Goal: Task Accomplishment & Management: Complete application form

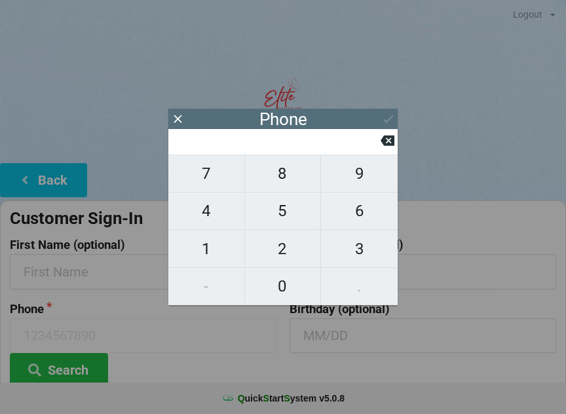
click at [310, 186] on span "8" at bounding box center [283, 173] width 76 height 27
type input "8"
click at [368, 223] on span "6" at bounding box center [359, 210] width 77 height 27
type input "86"
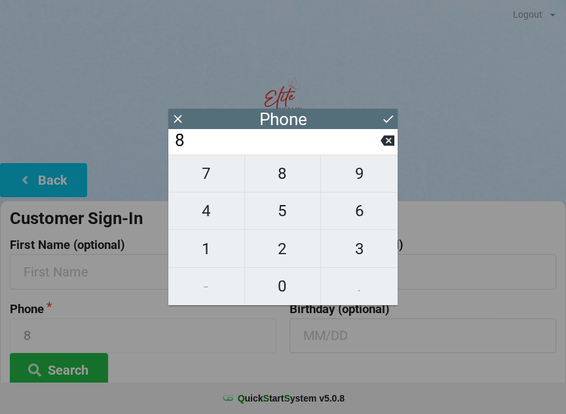
type input "86"
click at [357, 248] on span "3" at bounding box center [359, 248] width 77 height 27
type input "863"
click at [279, 254] on span "2" at bounding box center [283, 248] width 76 height 27
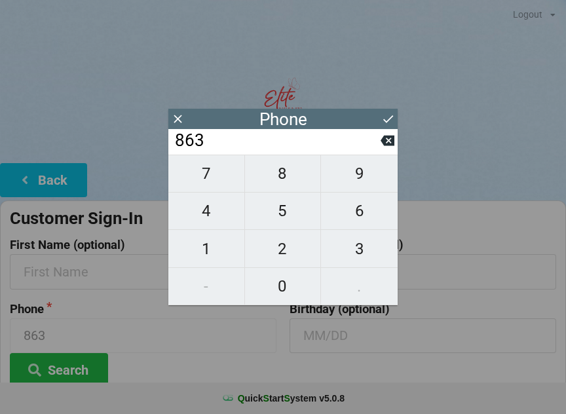
type input "8632"
click at [217, 212] on span "4" at bounding box center [206, 210] width 76 height 27
type input "86324"
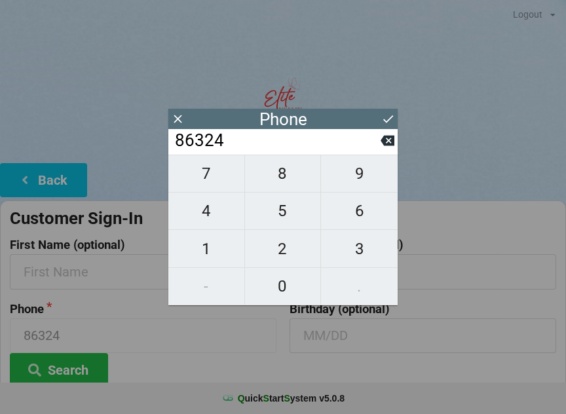
click at [215, 245] on span "1" at bounding box center [206, 248] width 76 height 27
type input "863241"
click at [365, 183] on span "9" at bounding box center [359, 173] width 77 height 27
type input "8632419"
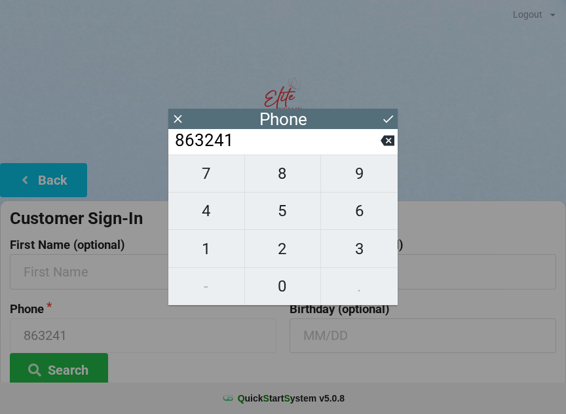
type input "8632419"
click at [366, 179] on span "9" at bounding box center [359, 173] width 77 height 27
type input "86324199"
click at [298, 216] on span "5" at bounding box center [283, 210] width 76 height 27
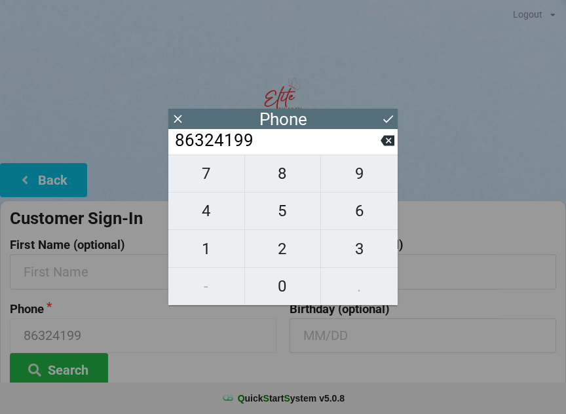
type input "863241995"
click at [370, 174] on span "9" at bounding box center [359, 173] width 77 height 27
type input "8632419959"
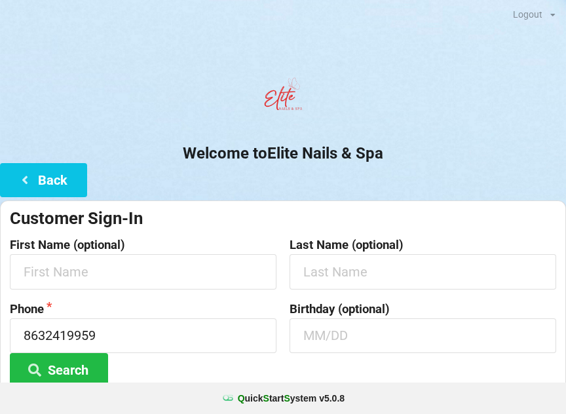
click at [456, 154] on h2 "Welcome to Elite Nails & Spa" at bounding box center [283, 153] width 566 height 20
click at [213, 270] on input "text" at bounding box center [143, 271] width 266 height 35
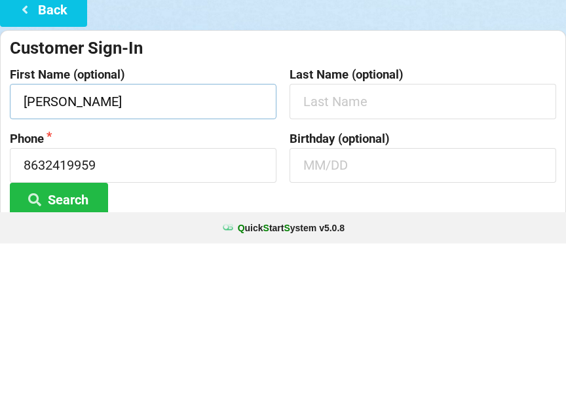
type input "[PERSON_NAME]"
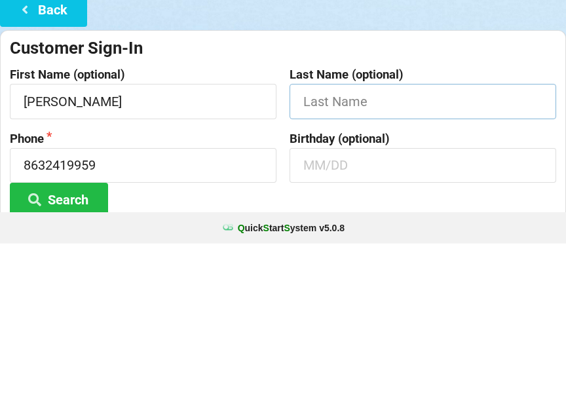
click at [377, 254] on input "text" at bounding box center [422, 271] width 266 height 35
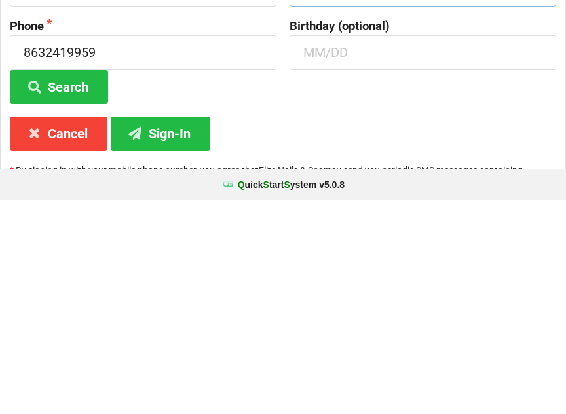
scroll to position [98, 0]
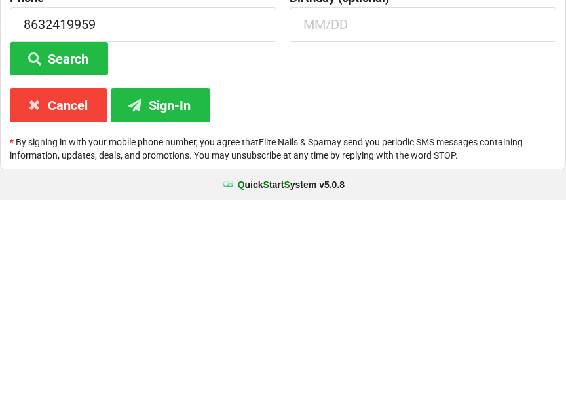
type input "[PERSON_NAME]"
click at [170, 302] on button "Sign-In" at bounding box center [160, 318] width 99 height 33
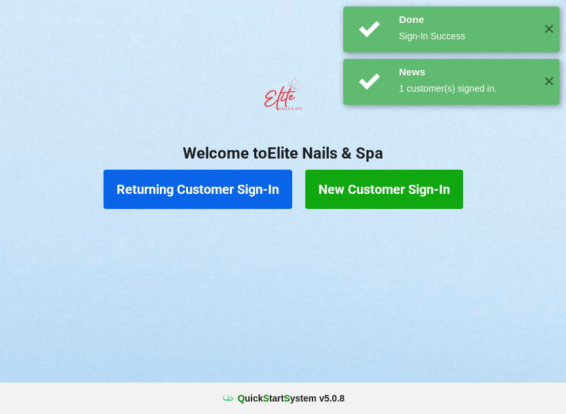
scroll to position [0, 0]
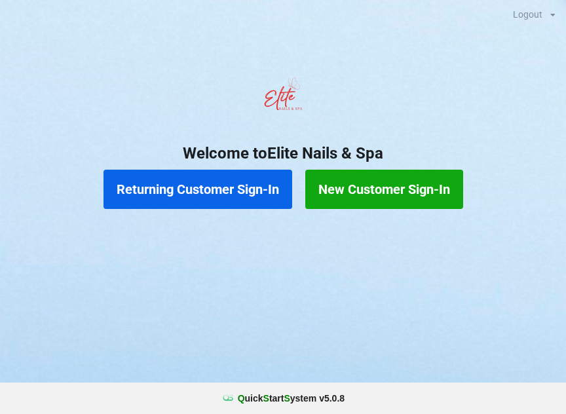
click at [406, 184] on button "New Customer Sign-In" at bounding box center [384, 189] width 158 height 39
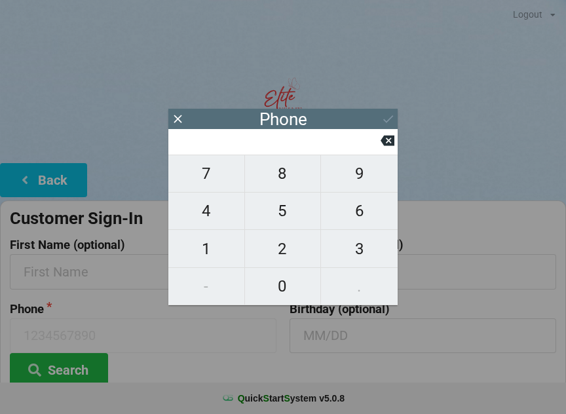
click at [363, 247] on span "3" at bounding box center [359, 248] width 77 height 27
type input "3"
click at [295, 207] on span "5" at bounding box center [283, 210] width 76 height 27
type input "35"
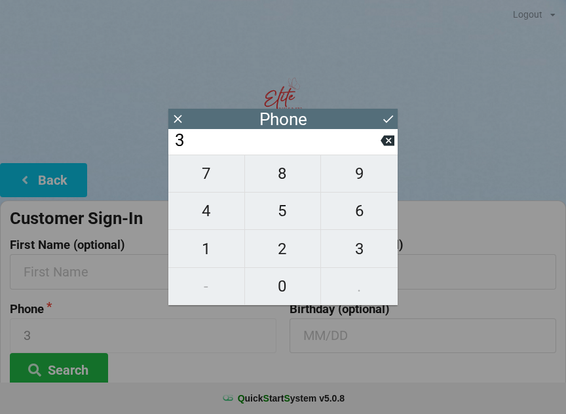
type input "35"
click at [291, 247] on span "2" at bounding box center [283, 248] width 76 height 27
type input "352"
click at [293, 243] on span "2" at bounding box center [283, 248] width 76 height 27
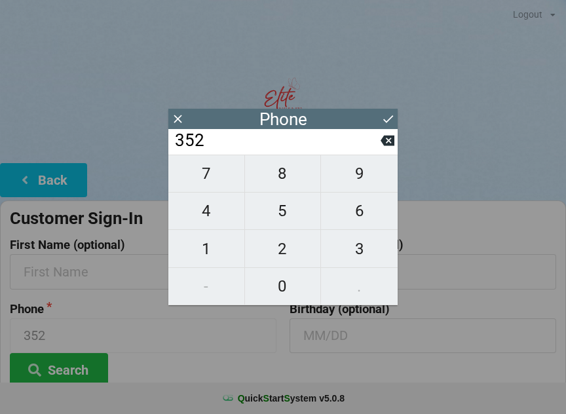
type input "3522"
click at [289, 213] on span "5" at bounding box center [283, 210] width 76 height 27
type input "35225"
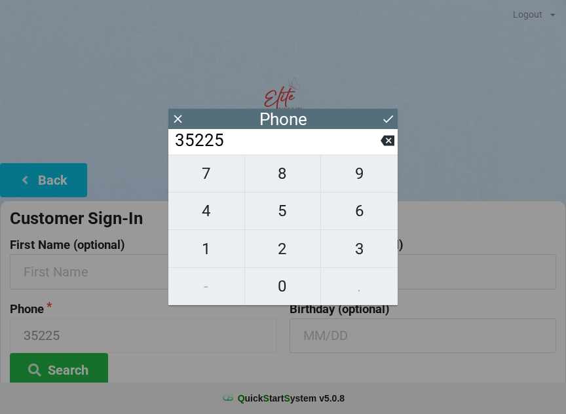
click at [287, 211] on span "5" at bounding box center [283, 210] width 76 height 27
type input "352255"
click at [364, 177] on span "9" at bounding box center [359, 173] width 77 height 27
type input "3522559"
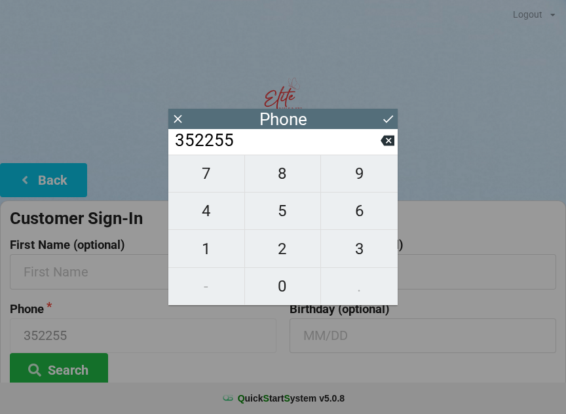
type input "3522559"
click at [388, 146] on icon at bounding box center [387, 140] width 14 height 10
click at [299, 175] on span "8" at bounding box center [283, 173] width 76 height 27
type input "3522558"
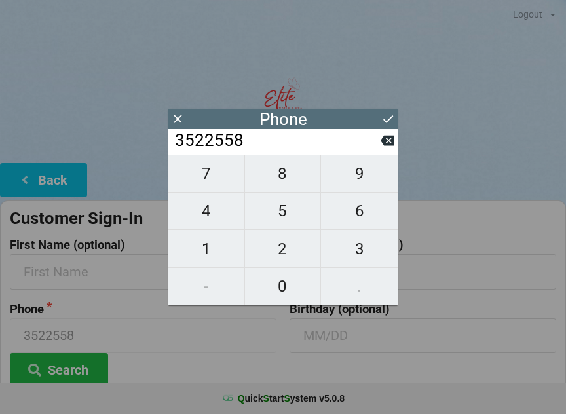
click at [351, 187] on span "9" at bounding box center [359, 173] width 77 height 27
type input "35225589"
click at [364, 254] on span "3" at bounding box center [359, 248] width 77 height 27
type input "352255893"
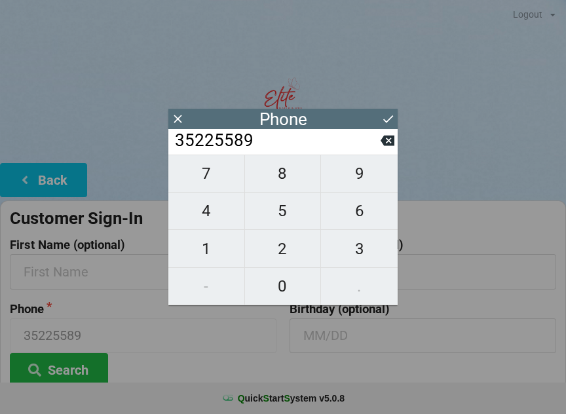
type input "352255893"
click at [368, 251] on span "3" at bounding box center [359, 248] width 77 height 27
type input "3522558933"
click at [393, 138] on icon at bounding box center [387, 141] width 14 height 14
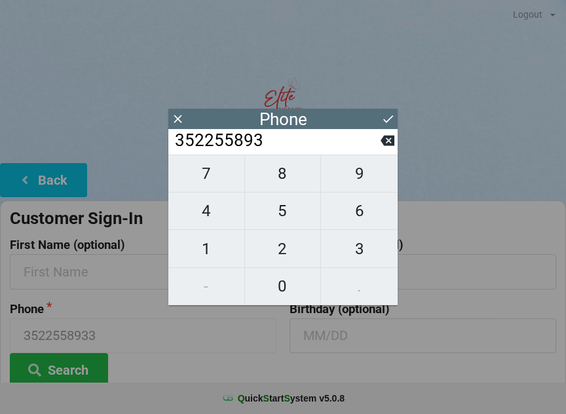
click at [365, 248] on span "3" at bounding box center [359, 248] width 77 height 27
type input "3522558933"
click at [392, 118] on icon at bounding box center [388, 119] width 14 height 14
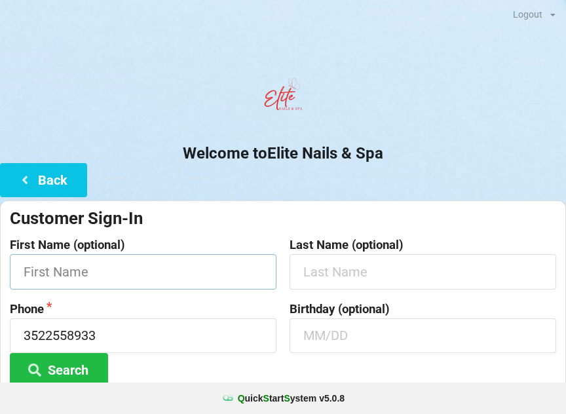
click at [49, 270] on input "text" at bounding box center [143, 271] width 266 height 35
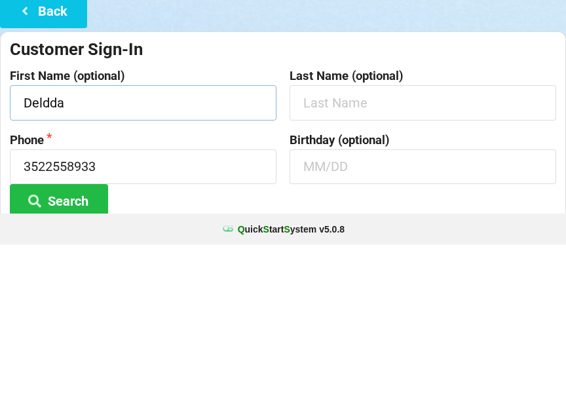
type input "Deldda"
click at [381, 254] on input "text" at bounding box center [422, 271] width 266 height 35
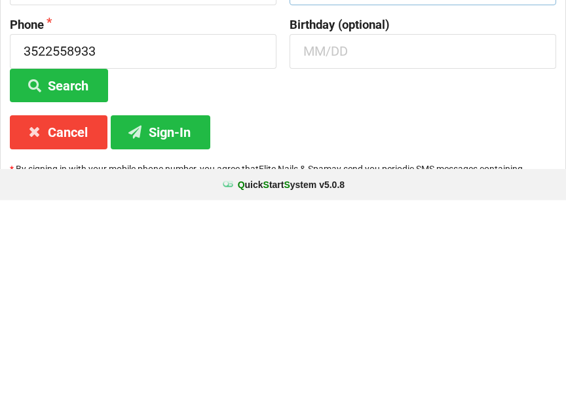
scroll to position [98, 0]
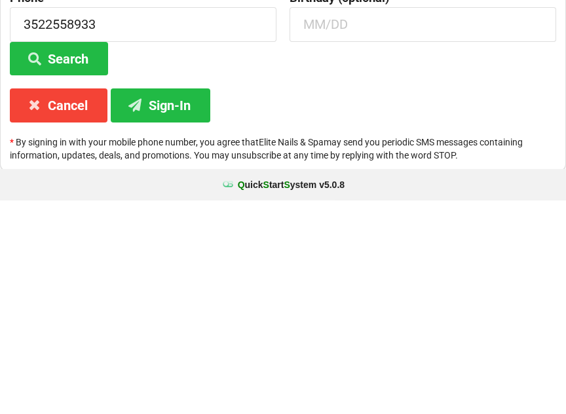
type input "[PERSON_NAME]"
click at [175, 302] on button "Sign-In" at bounding box center [160, 318] width 99 height 33
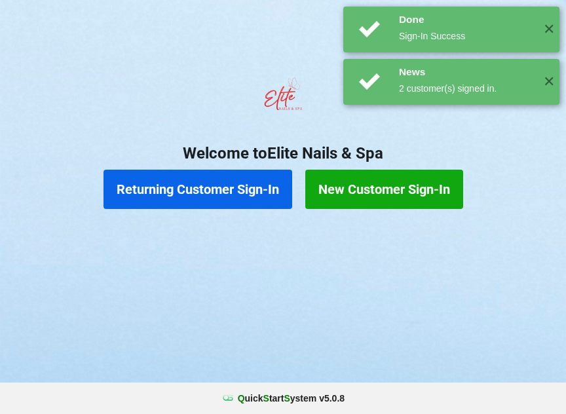
scroll to position [0, 0]
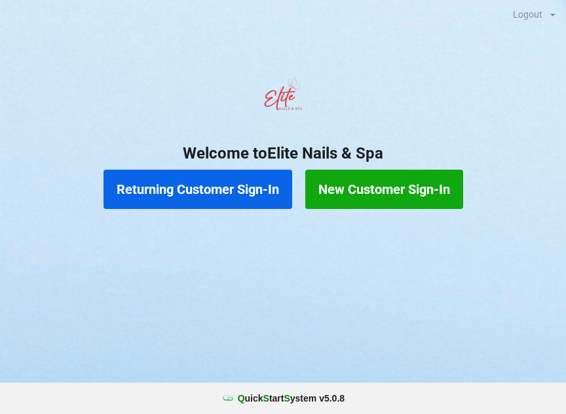
click at [207, 198] on button "Returning Customer Sign-In" at bounding box center [197, 189] width 189 height 39
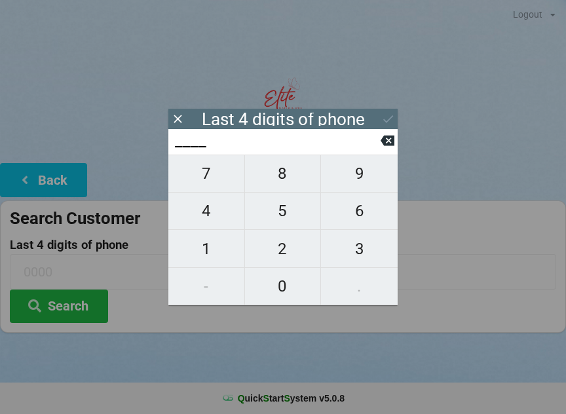
click at [207, 217] on span "4" at bounding box center [206, 210] width 76 height 27
type input "4___"
click at [278, 292] on span "0" at bounding box center [283, 285] width 76 height 27
type input "40__"
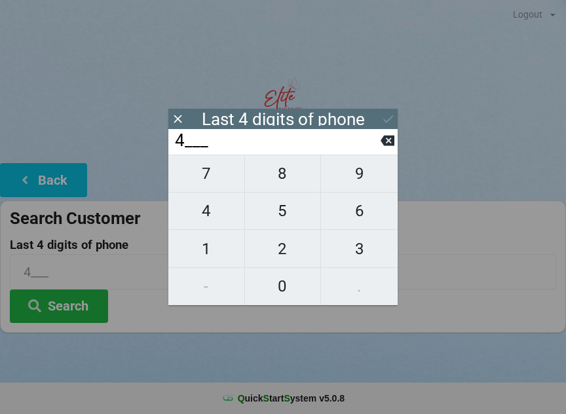
type input "40__"
click at [219, 179] on span "7" at bounding box center [206, 173] width 76 height 27
type input "407_"
click at [213, 176] on span "7" at bounding box center [206, 173] width 76 height 27
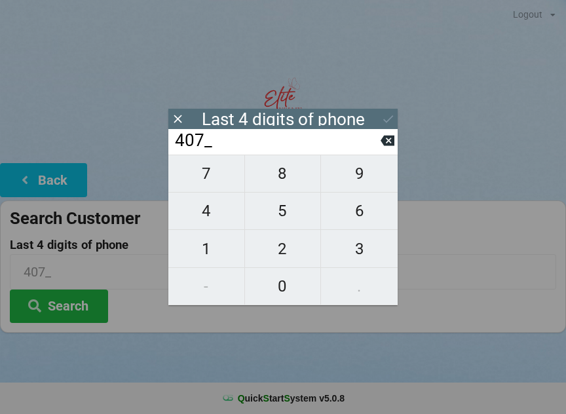
type input "4077"
click at [367, 242] on div "7 8 9 4 5 6 1 2 3 - 0 ." at bounding box center [282, 229] width 229 height 151
click at [391, 146] on icon at bounding box center [387, 140] width 14 height 10
click at [386, 147] on icon at bounding box center [387, 141] width 14 height 14
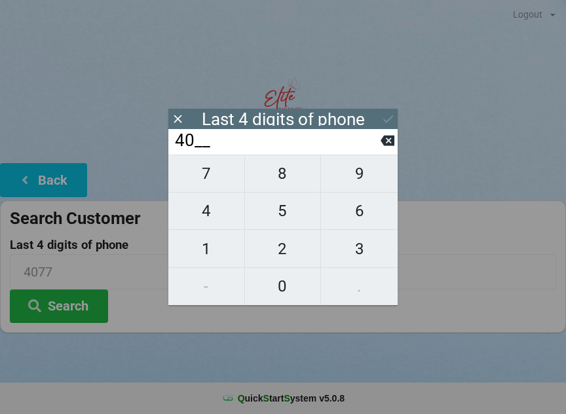
click at [390, 147] on icon at bounding box center [387, 141] width 14 height 14
click at [388, 146] on icon at bounding box center [387, 140] width 14 height 10
click at [387, 146] on icon at bounding box center [387, 140] width 14 height 10
click at [380, 173] on span "9" at bounding box center [359, 173] width 77 height 27
type input "9___"
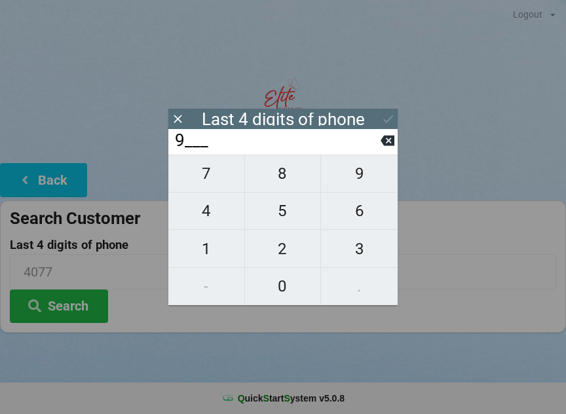
type input "9___"
click at [213, 187] on span "7" at bounding box center [206, 173] width 76 height 27
type input "97__"
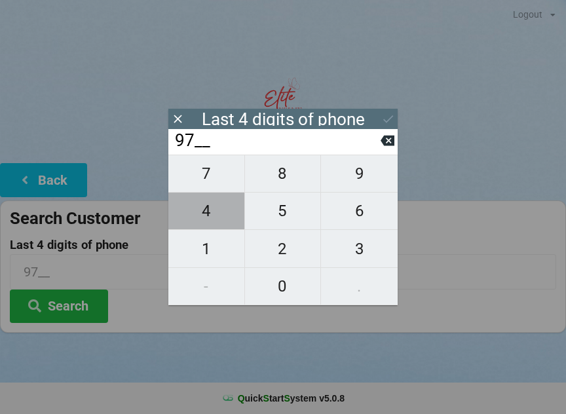
click at [216, 215] on span "4" at bounding box center [206, 210] width 76 height 27
type input "974_"
click at [211, 218] on span "4" at bounding box center [206, 210] width 76 height 27
type input "9744"
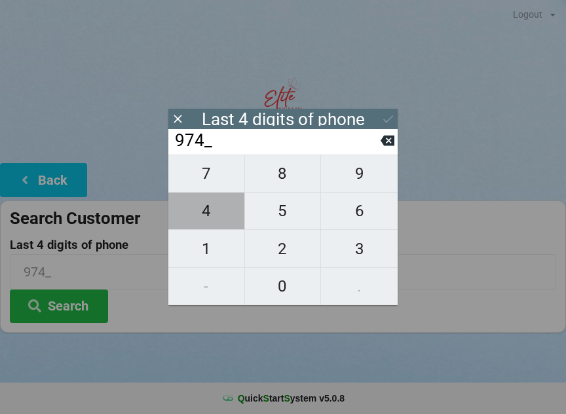
type input "9744"
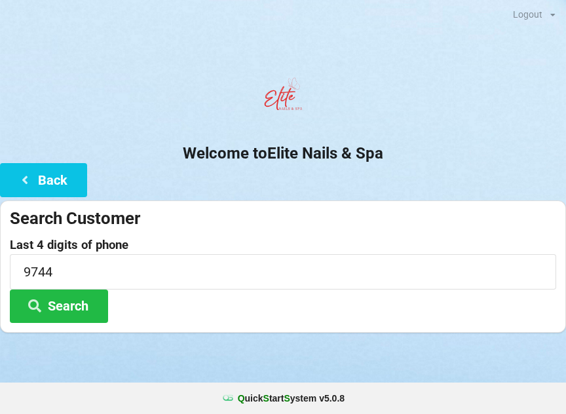
click at [75, 313] on button "Search" at bounding box center [59, 305] width 98 height 33
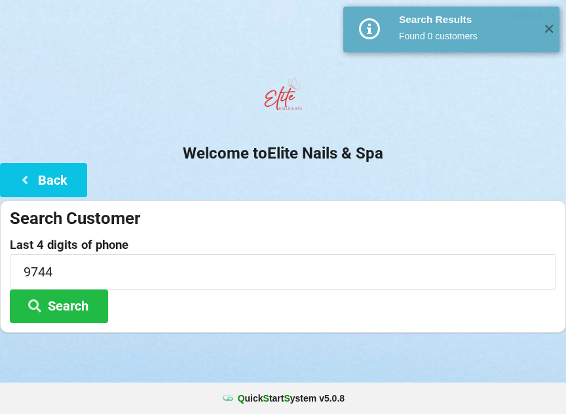
click at [62, 300] on button "Search" at bounding box center [59, 305] width 98 height 33
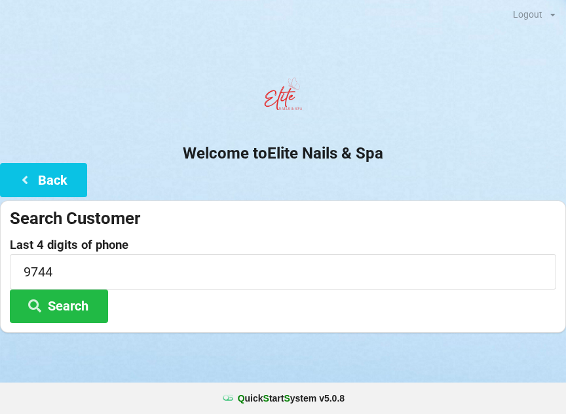
click at [48, 179] on button "Back" at bounding box center [43, 179] width 87 height 33
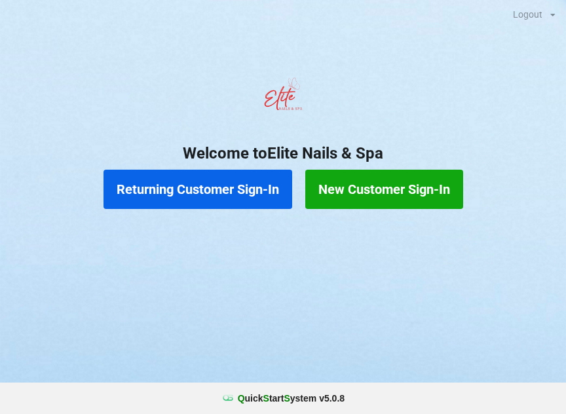
click at [396, 189] on button "New Customer Sign-In" at bounding box center [384, 189] width 158 height 39
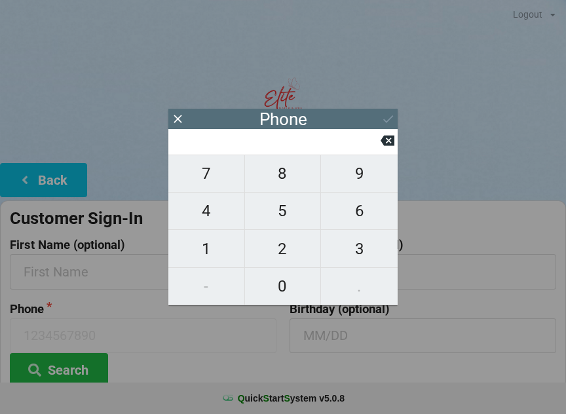
click at [212, 220] on span "4" at bounding box center [206, 210] width 76 height 27
type input "4"
click at [284, 304] on button "0" at bounding box center [283, 286] width 77 height 37
type input "40"
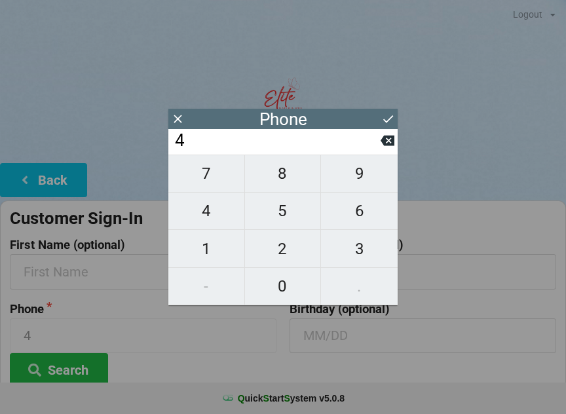
type input "40"
click at [204, 254] on span "1" at bounding box center [206, 248] width 76 height 27
type input "401"
click at [203, 253] on span "1" at bounding box center [206, 248] width 76 height 27
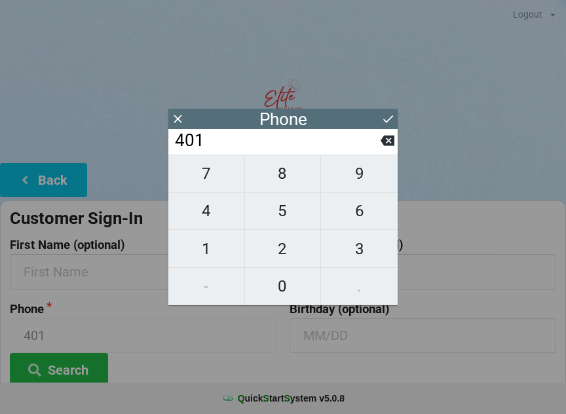
type input "4011"
click at [372, 151] on input "4011" at bounding box center [276, 140] width 207 height 21
click at [386, 154] on div "4011" at bounding box center [282, 142] width 229 height 26
click at [386, 146] on icon at bounding box center [387, 140] width 14 height 10
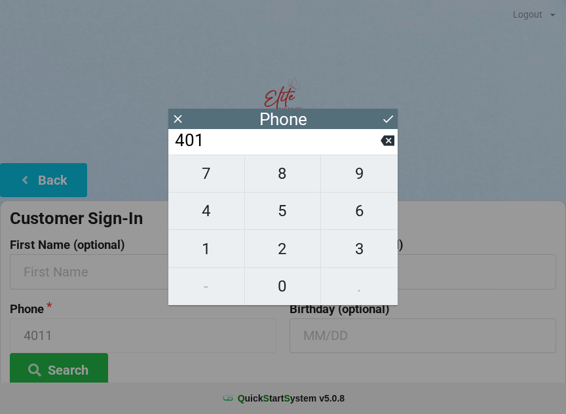
click at [382, 147] on icon at bounding box center [387, 141] width 14 height 14
click at [215, 256] on span "1" at bounding box center [206, 248] width 76 height 27
type input "401"
click at [382, 146] on icon at bounding box center [387, 140] width 14 height 10
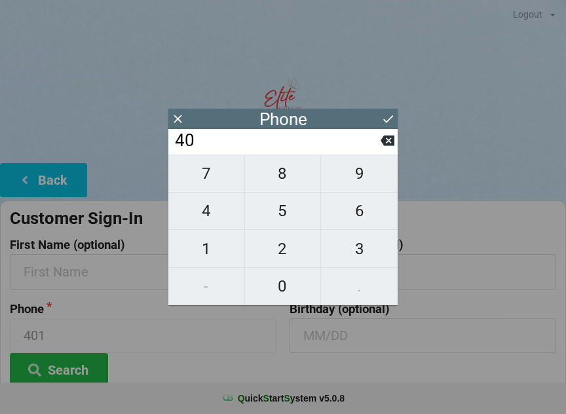
click at [217, 185] on span "7" at bounding box center [206, 173] width 76 height 27
type input "407"
click at [211, 174] on span "7" at bounding box center [206, 173] width 76 height 27
type input "4077"
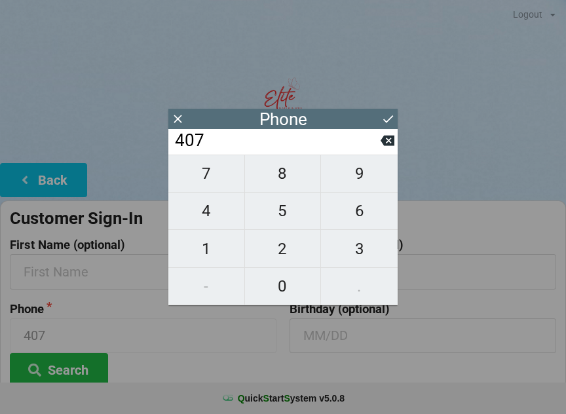
type input "4077"
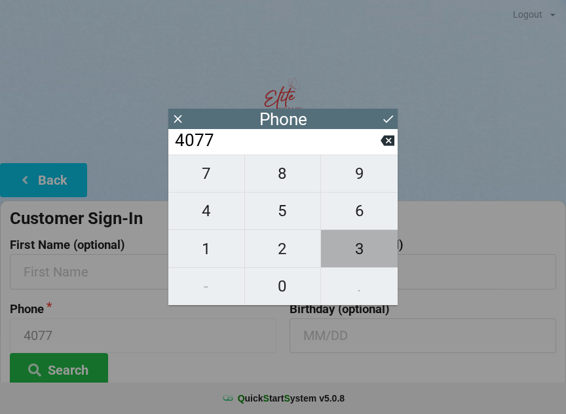
click at [357, 249] on span "3" at bounding box center [359, 248] width 77 height 27
type input "40773"
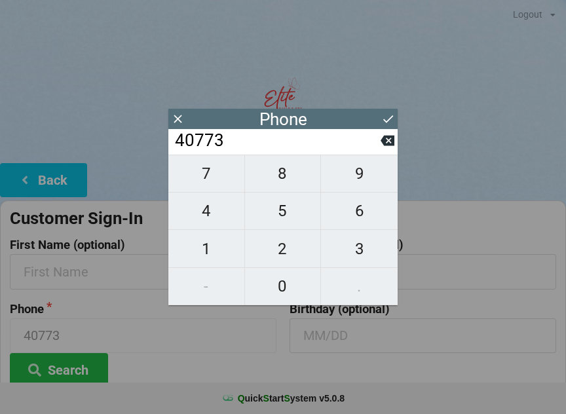
click at [286, 243] on span "2" at bounding box center [283, 248] width 76 height 27
type input "407732"
click at [359, 174] on span "9" at bounding box center [359, 173] width 77 height 27
type input "4077329"
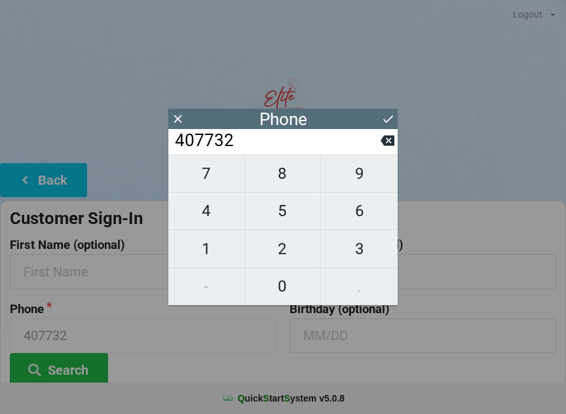
type input "4077329"
click at [208, 173] on span "7" at bounding box center [206, 173] width 76 height 27
type input "40773297"
click at [221, 206] on span "4" at bounding box center [206, 210] width 76 height 27
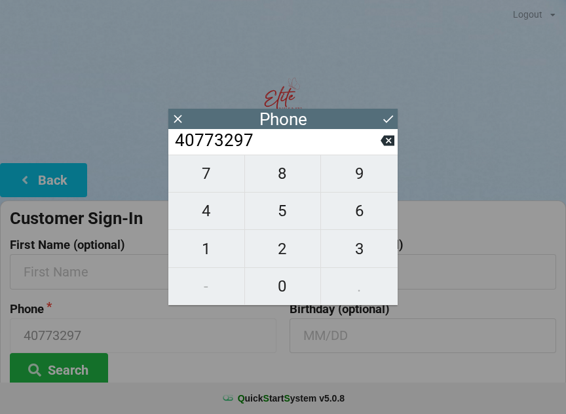
type input "407732974"
click at [224, 207] on span "4" at bounding box center [206, 210] width 76 height 27
type input "4077329744"
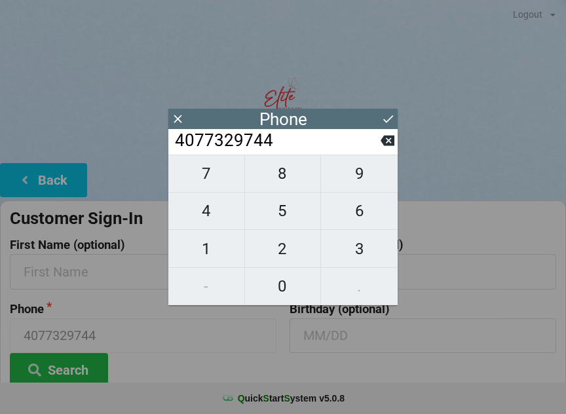
click at [390, 117] on icon at bounding box center [388, 119] width 14 height 14
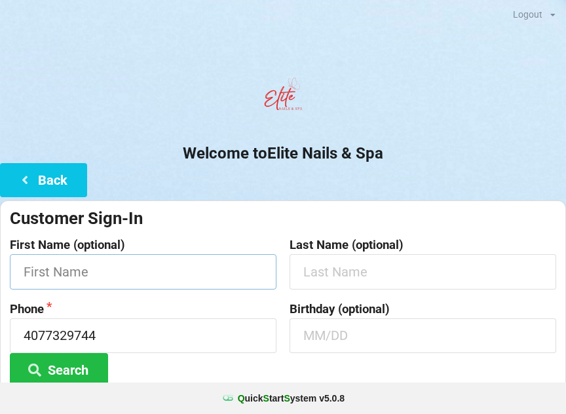
click at [203, 257] on input "text" at bounding box center [143, 271] width 266 height 35
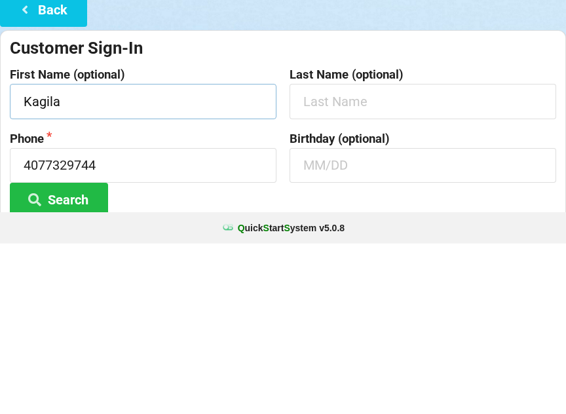
type input "Kagila"
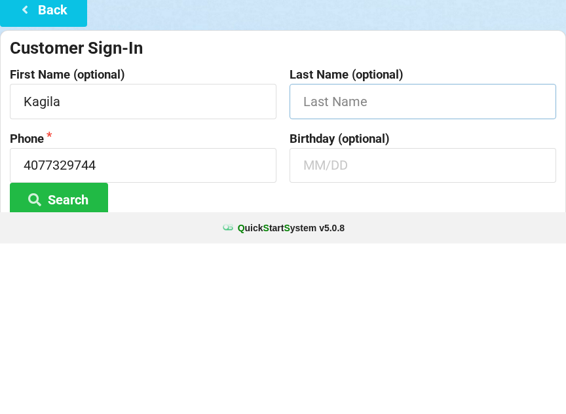
click at [410, 254] on input "text" at bounding box center [422, 271] width 266 height 35
type input "Collombo"
click at [351, 318] on input "text" at bounding box center [422, 335] width 266 height 35
type input "0"
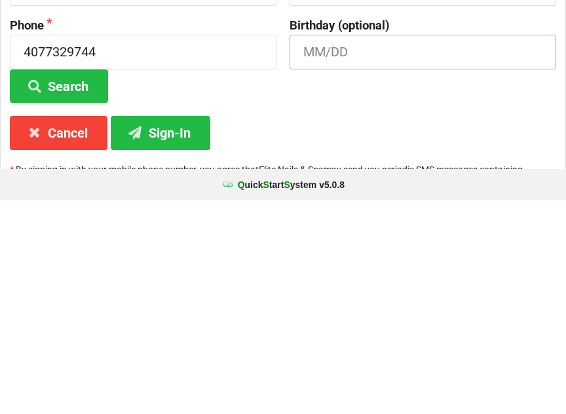
scroll to position [74, 0]
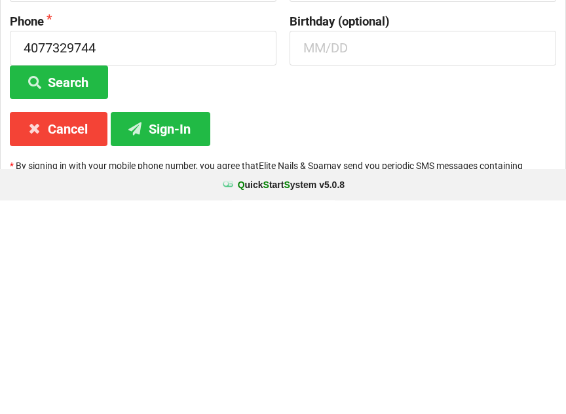
click at [173, 325] on button "Sign-In" at bounding box center [160, 341] width 99 height 33
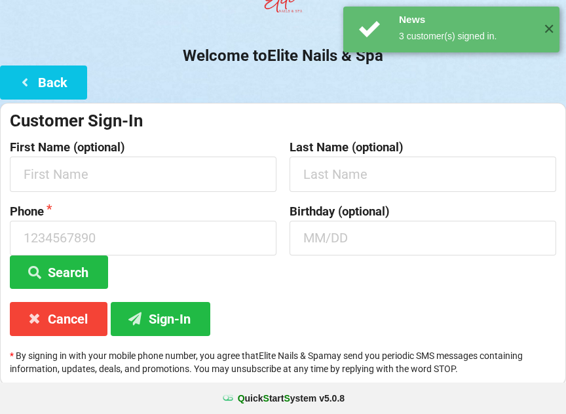
scroll to position [0, 0]
